Goal: Find specific page/section: Locate a particular part of the current website

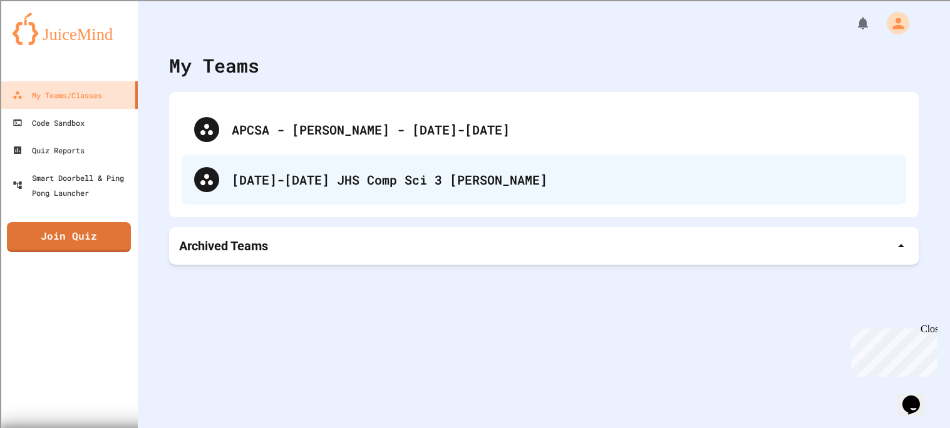
click at [264, 173] on div "[DATE]-[DATE] JHS Comp Sci 3 [PERSON_NAME]" at bounding box center [563, 179] width 662 height 19
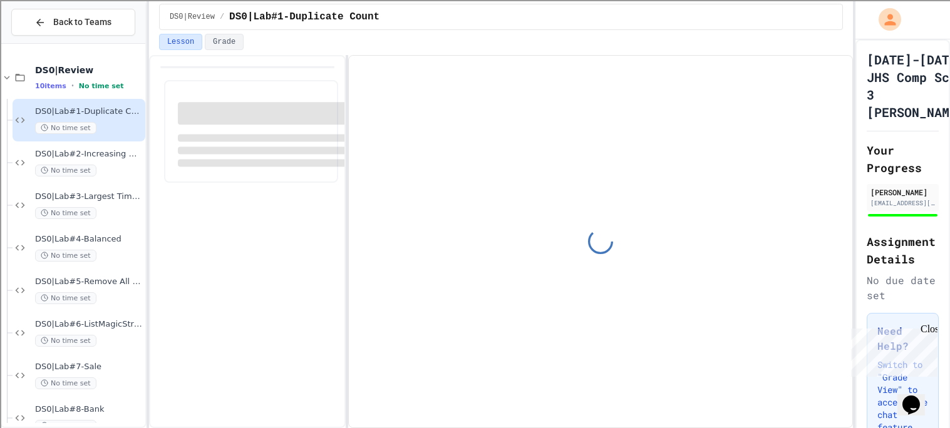
click at [90, 138] on div "DS0|Lab#1-Duplicate Count No time set" at bounding box center [79, 120] width 133 height 43
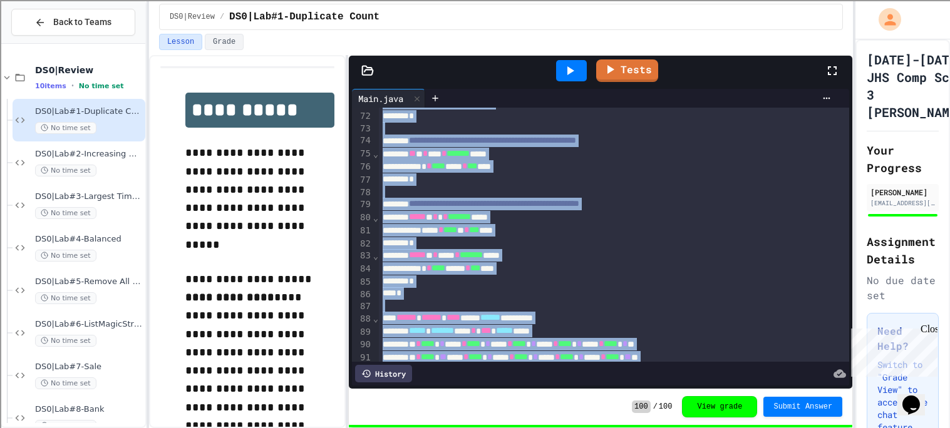
scroll to position [1043, 0]
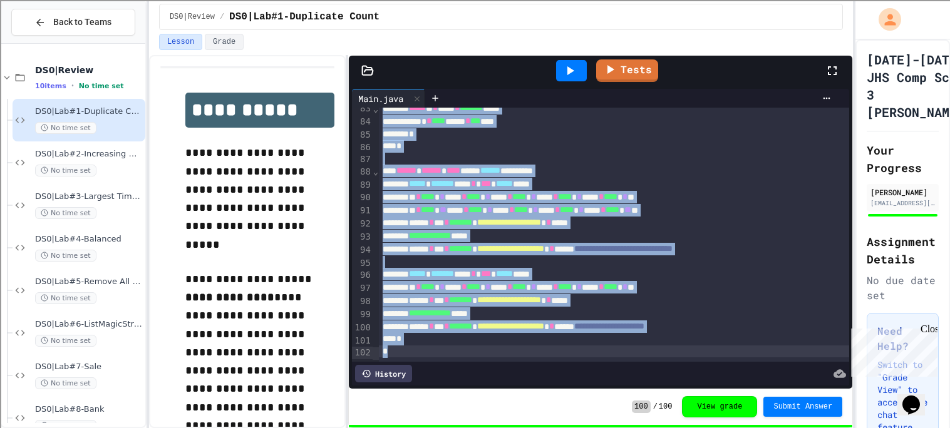
drag, startPoint x: 382, startPoint y: 202, endPoint x: 574, endPoint y: 446, distance: 310.9
click at [574, 428] on html "**********" at bounding box center [475, 214] width 950 height 428
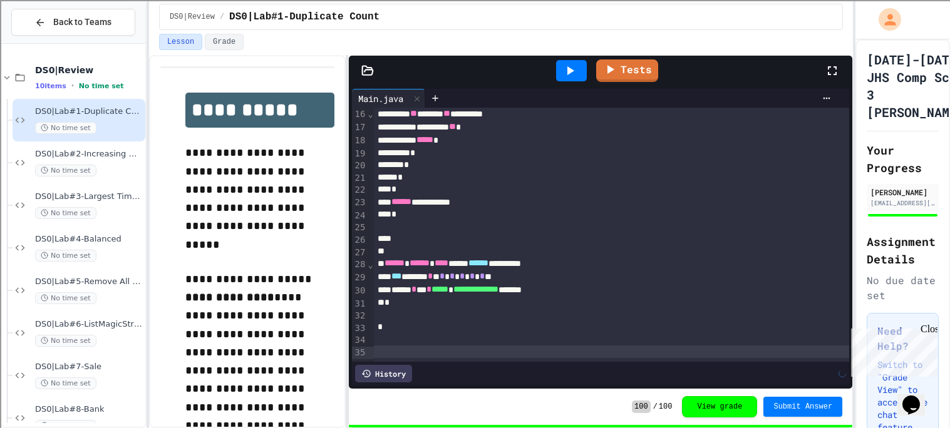
scroll to position [183, 0]
